Goal: Task Accomplishment & Management: Use online tool/utility

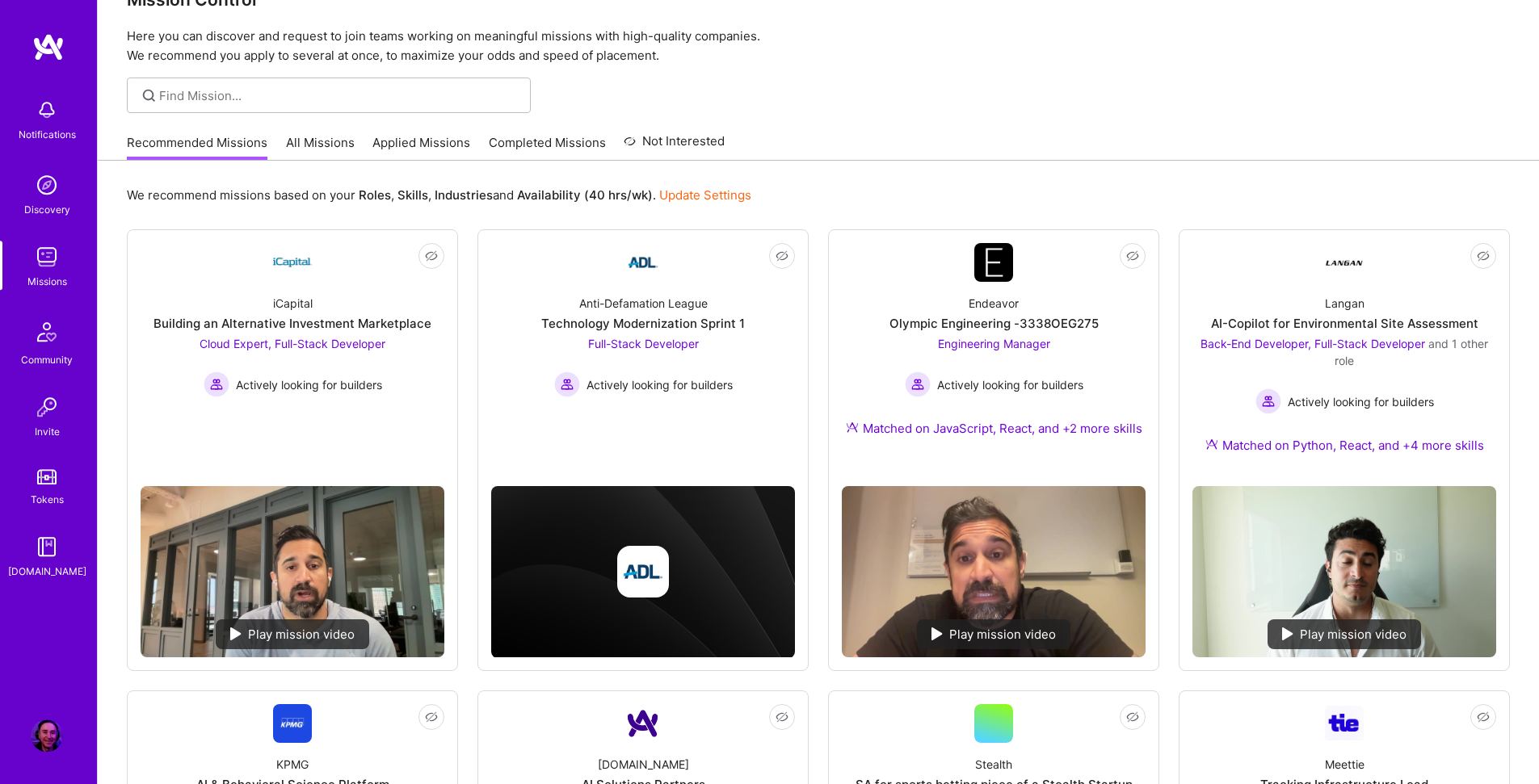
scroll to position [181, 0]
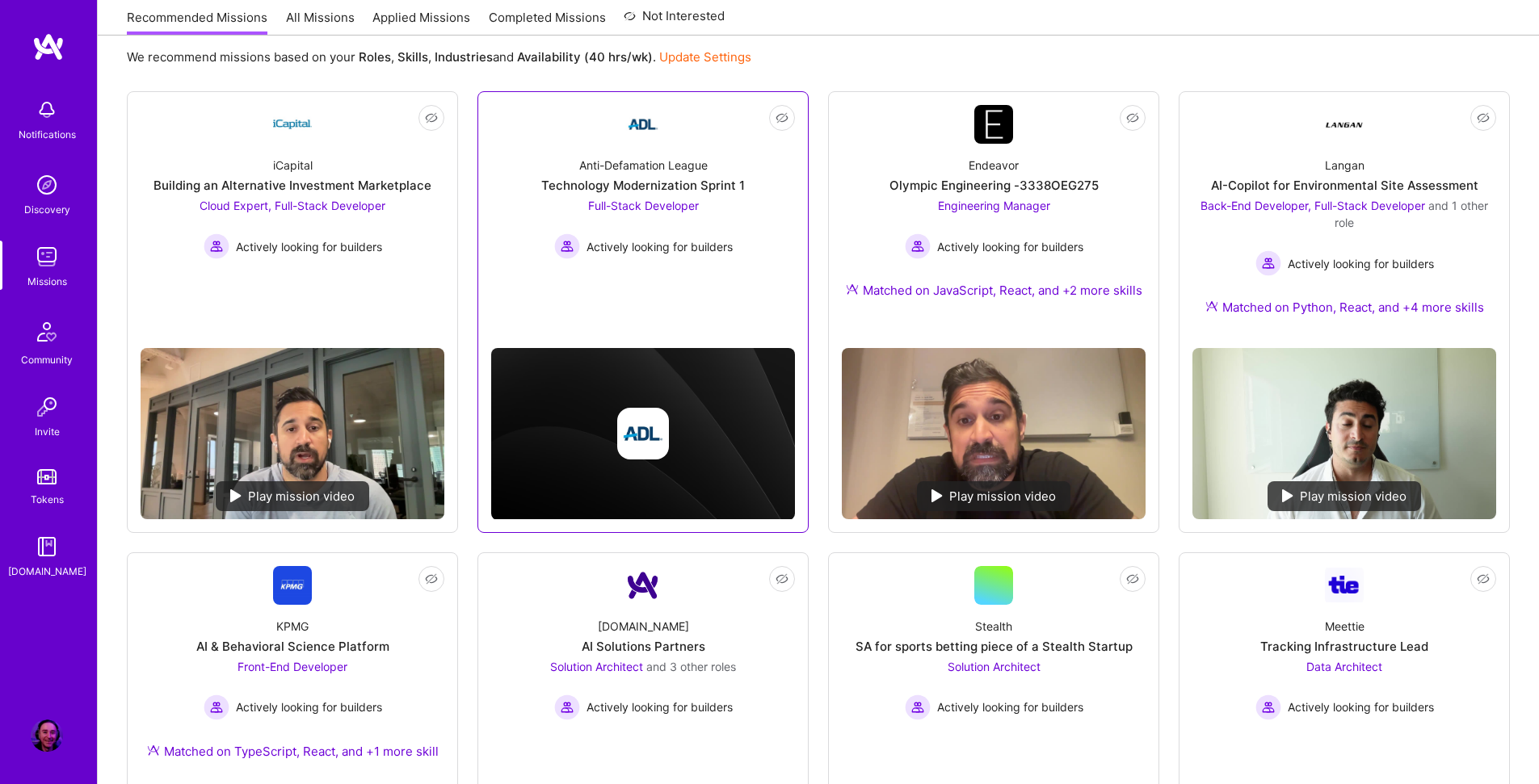
click at [556, 296] on link "Not Interested Anti-Defamation League Technology Modernization Sprint 1 Full-St…" at bounding box center [643, 205] width 304 height 200
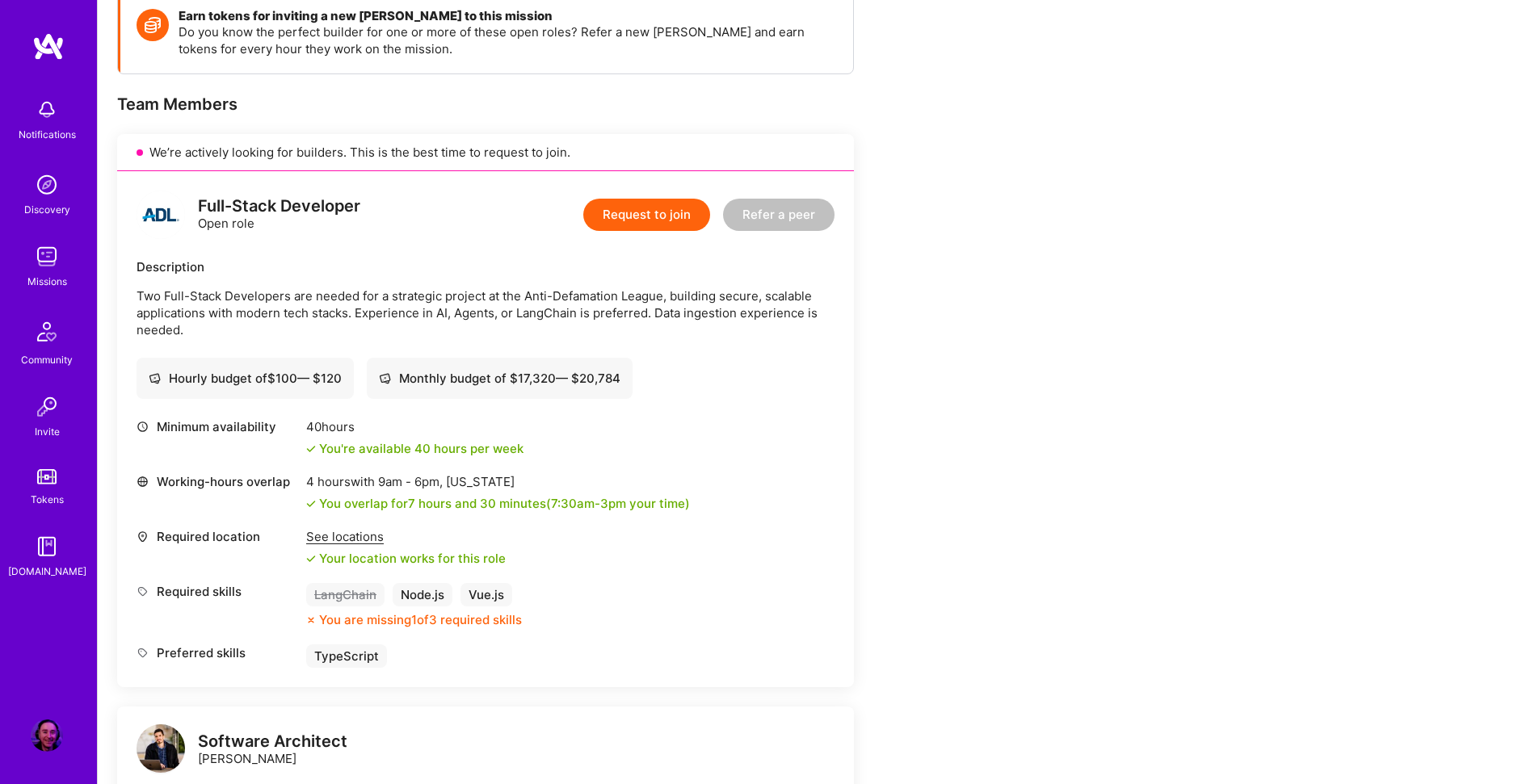
scroll to position [246, 0]
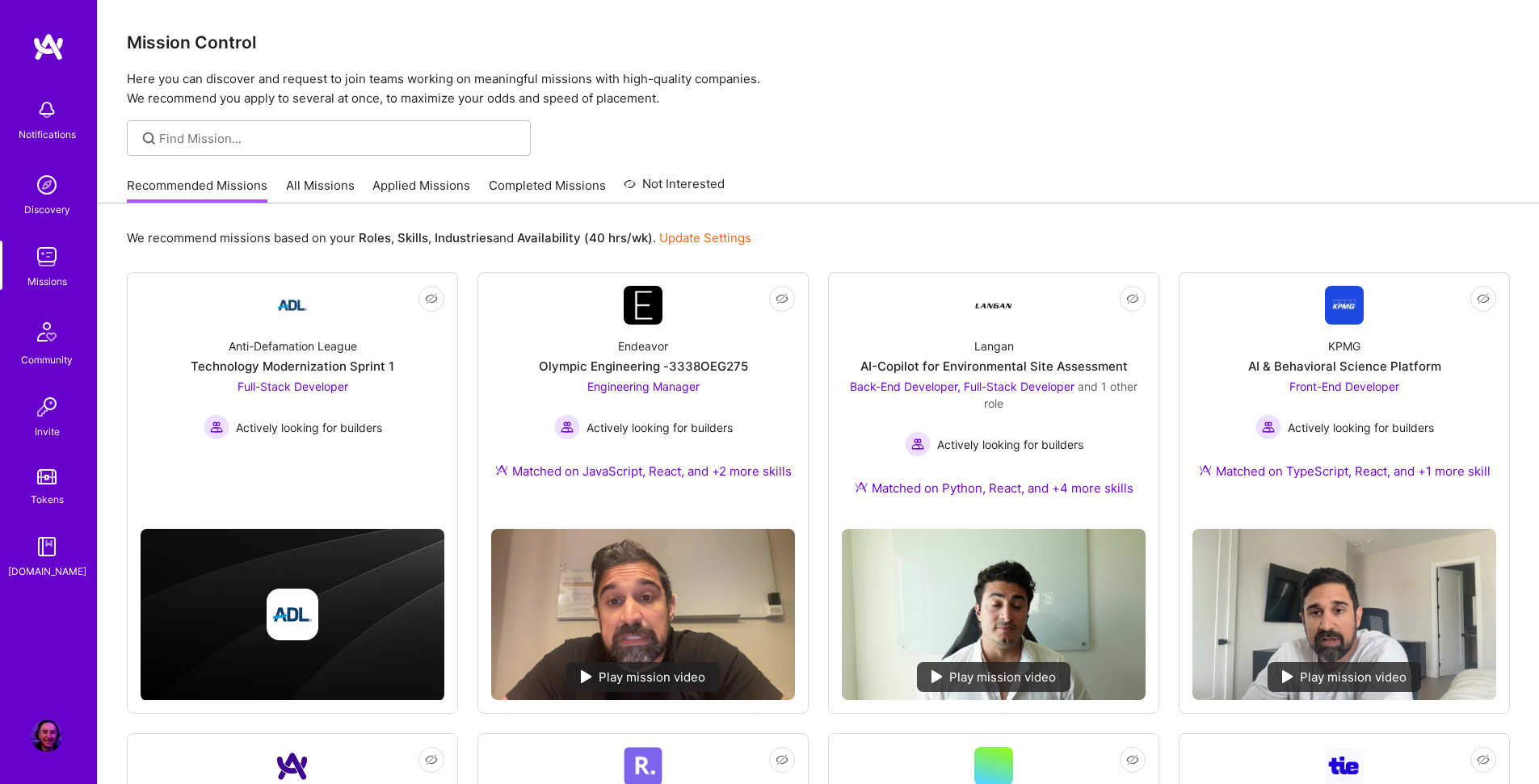
click at [409, 189] on link "Applied Missions" at bounding box center [421, 190] width 97 height 27
click at [564, 341] on div "Endeavor Olympic Engineering -3338OEG275 Engineering Manager Actively looking f…" at bounding box center [643, 412] width 304 height 174
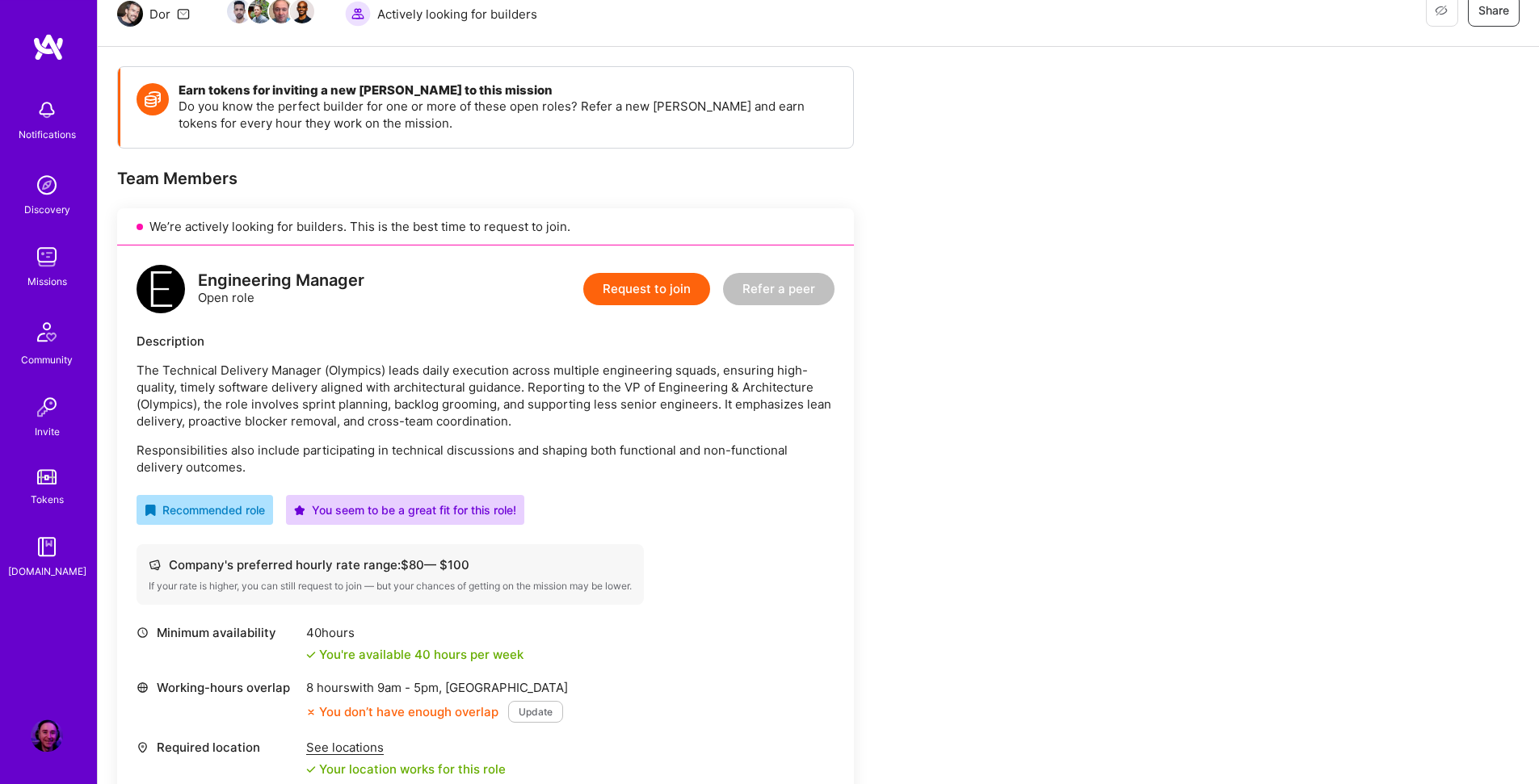
scroll to position [323, 0]
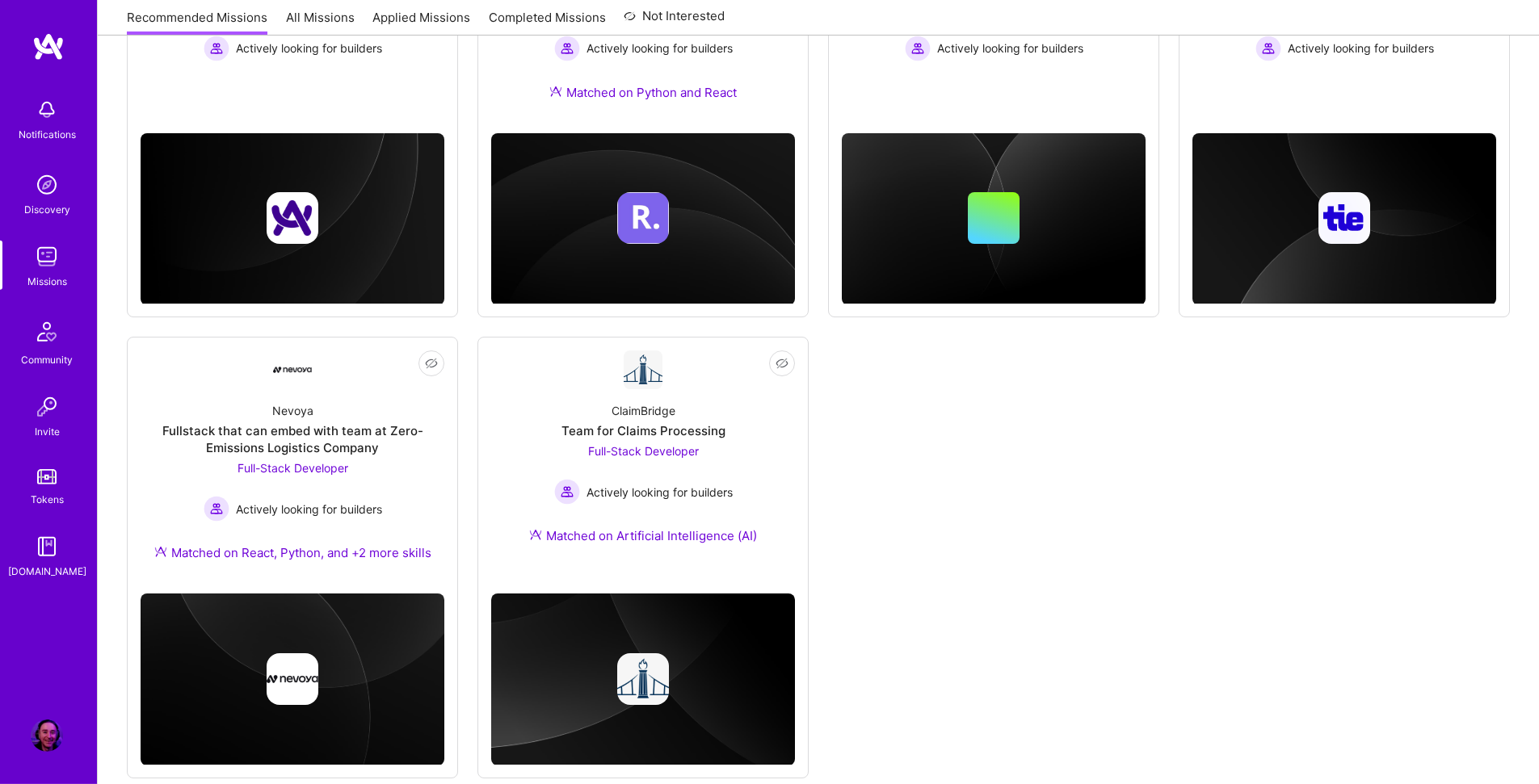
scroll to position [873, 0]
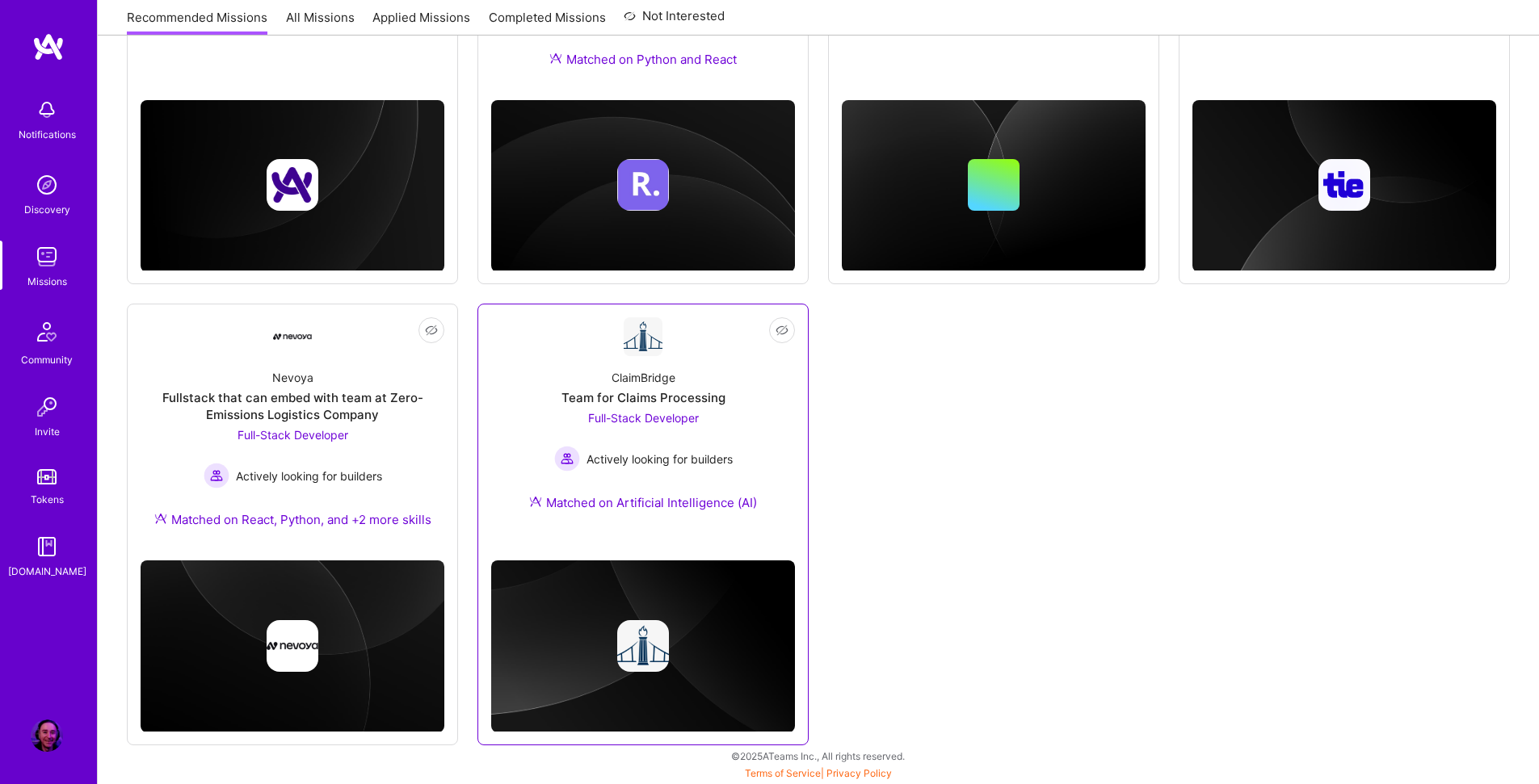
click at [510, 421] on div "ClaimBridge Team for Claims Processing Full-Stack Developer Actively looking fo…" at bounding box center [643, 443] width 304 height 174
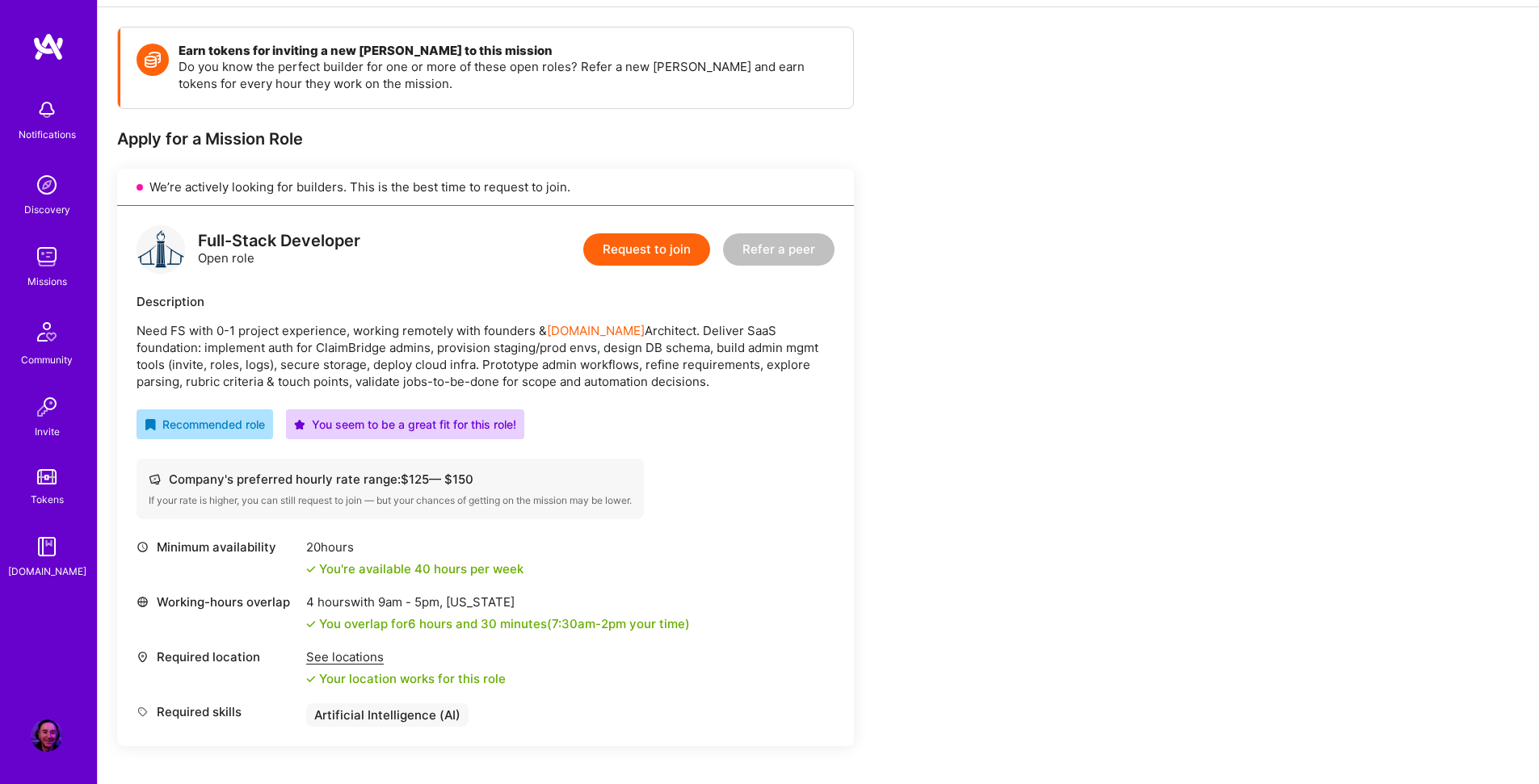
scroll to position [204, 0]
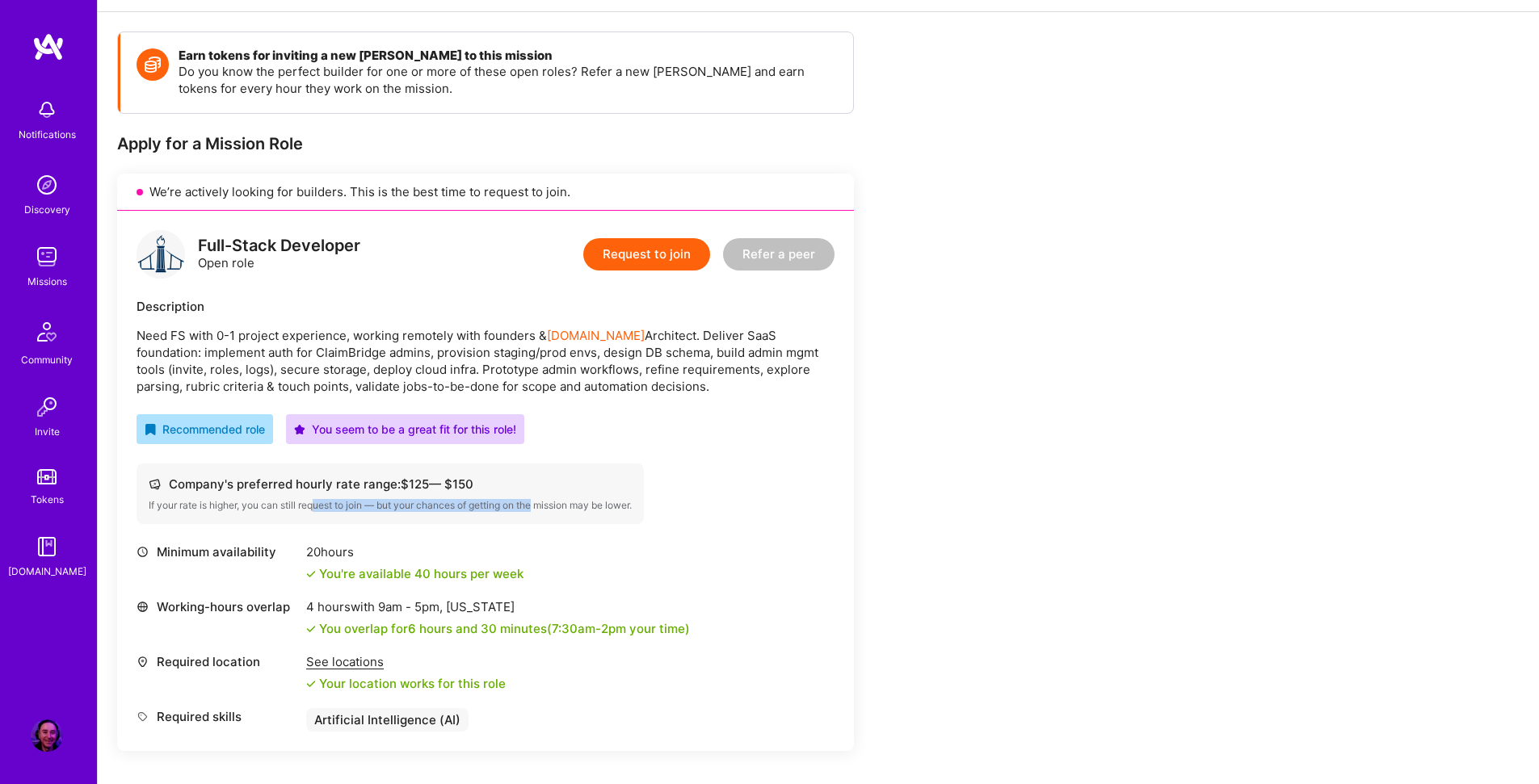
drag, startPoint x: 312, startPoint y: 503, endPoint x: 583, endPoint y: 500, distance: 271.0
click at [556, 500] on div "If your rate is higher, you can still request to join — but your chances of get…" at bounding box center [389, 505] width 483 height 13
click at [603, 499] on div "If your rate is higher, you can still request to join — but your chances of get…" at bounding box center [389, 505] width 483 height 13
